Goal: Task Accomplishment & Management: Use online tool/utility

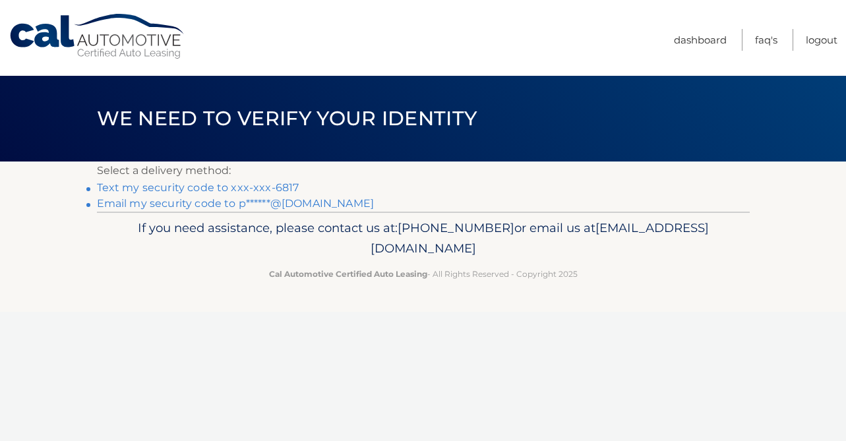
click at [247, 188] on link "Text my security code to xxx-xxx-6817" at bounding box center [198, 187] width 202 height 13
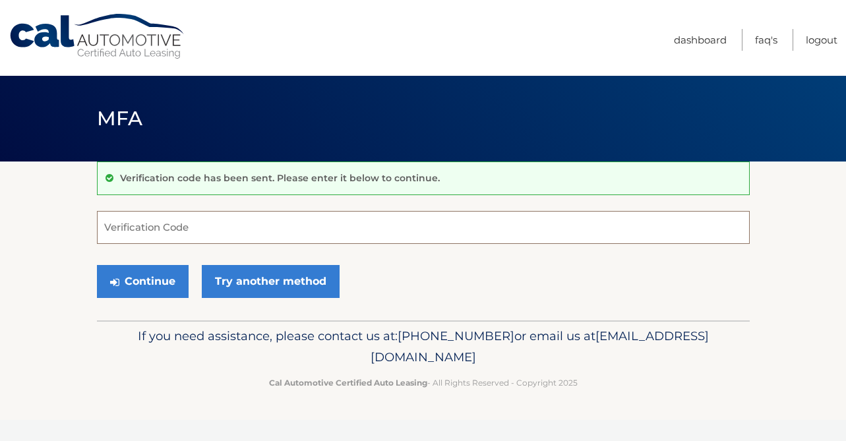
click at [446, 223] on input "Verification Code" at bounding box center [423, 227] width 653 height 33
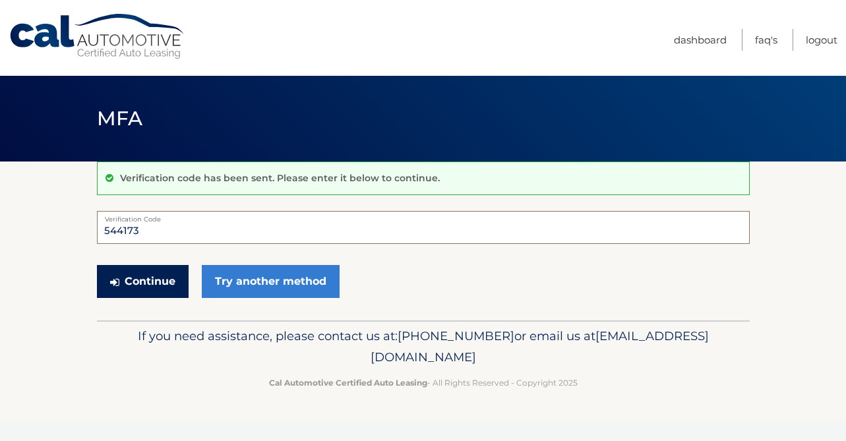
type input "544173"
click at [158, 281] on button "Continue" at bounding box center [143, 281] width 92 height 33
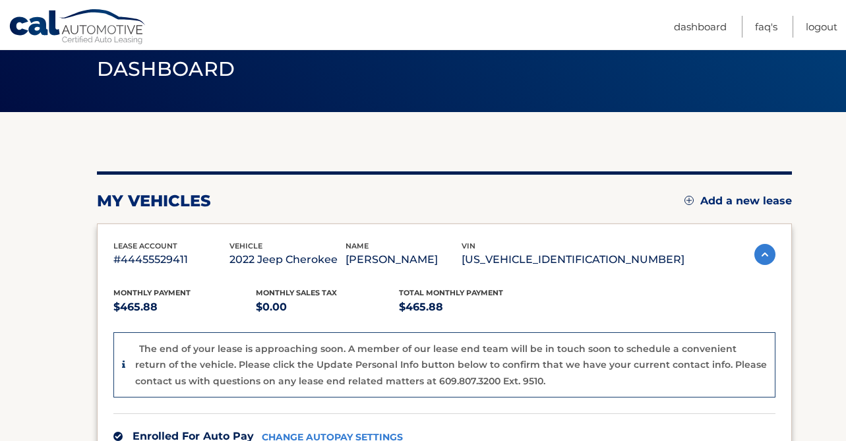
scroll to position [52, 0]
